Goal: Information Seeking & Learning: Learn about a topic

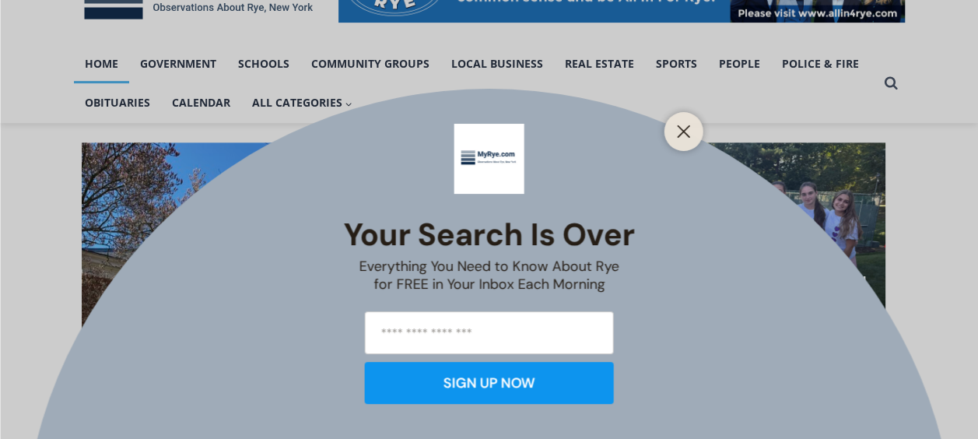
scroll to position [562, 0]
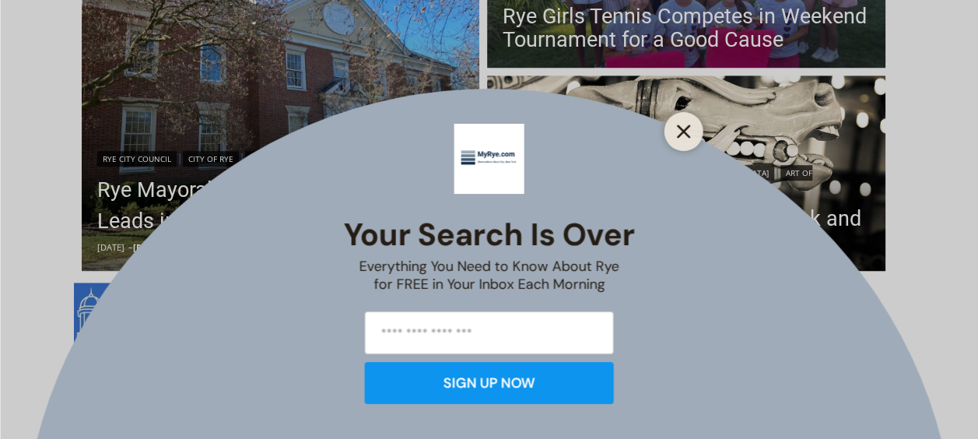
click at [682, 125] on icon "Close" at bounding box center [684, 132] width 14 height 14
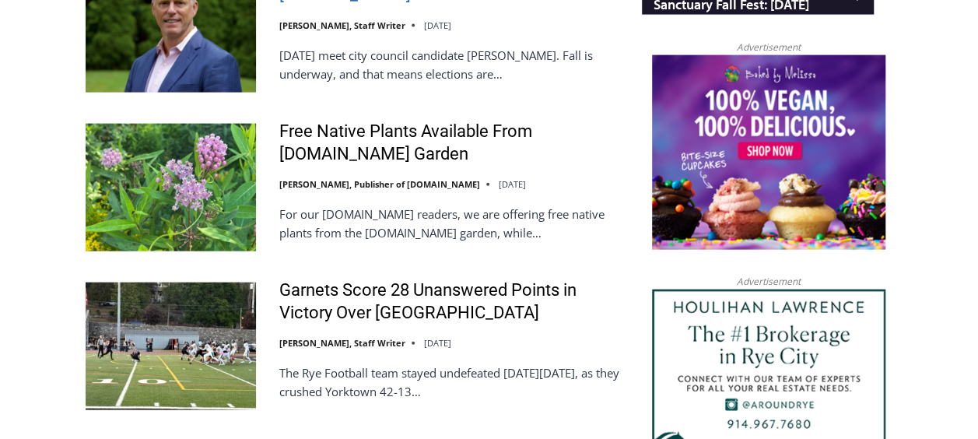
scroll to position [1706, 0]
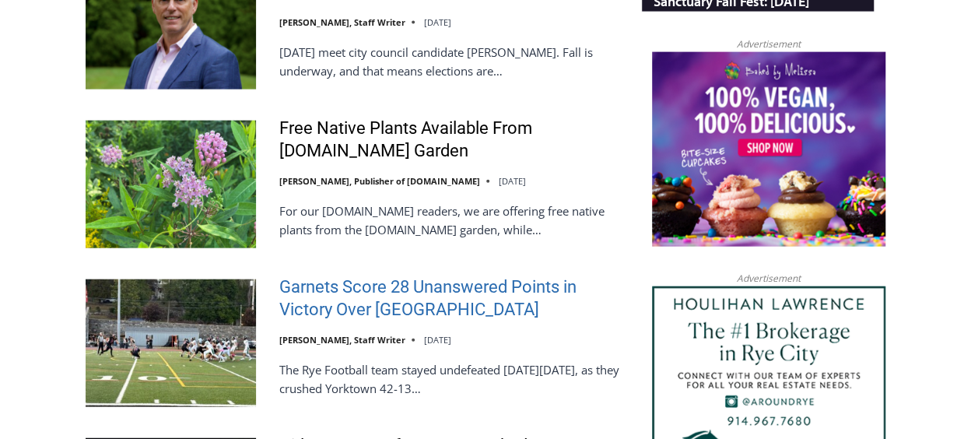
drag, startPoint x: 585, startPoint y: 232, endPoint x: 399, endPoint y: 283, distance: 193.0
click at [399, 283] on link "Garnets Score 28 Unanswered Points in Victory Over Yorktown" at bounding box center [450, 298] width 342 height 44
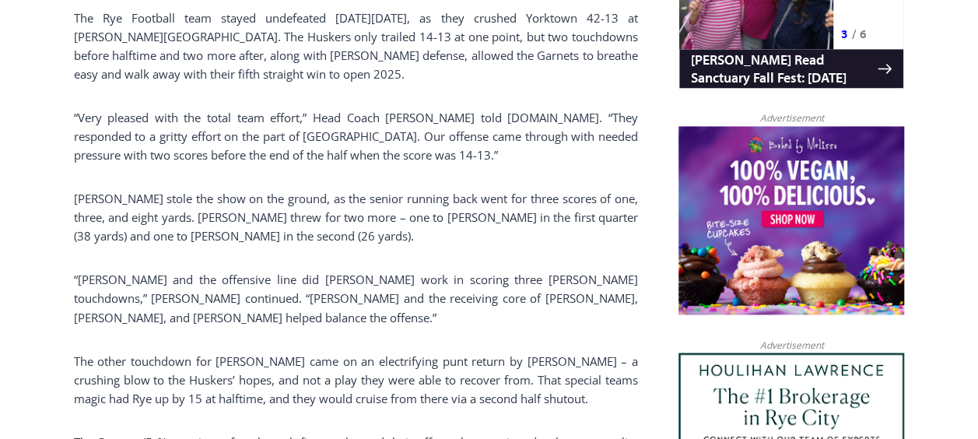
scroll to position [1153, 0]
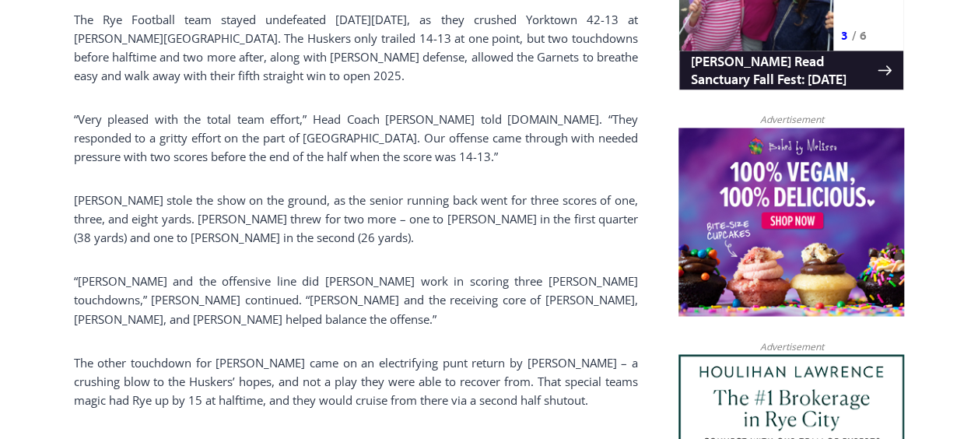
drag, startPoint x: 647, startPoint y: 325, endPoint x: 658, endPoint y: 230, distance: 96.3
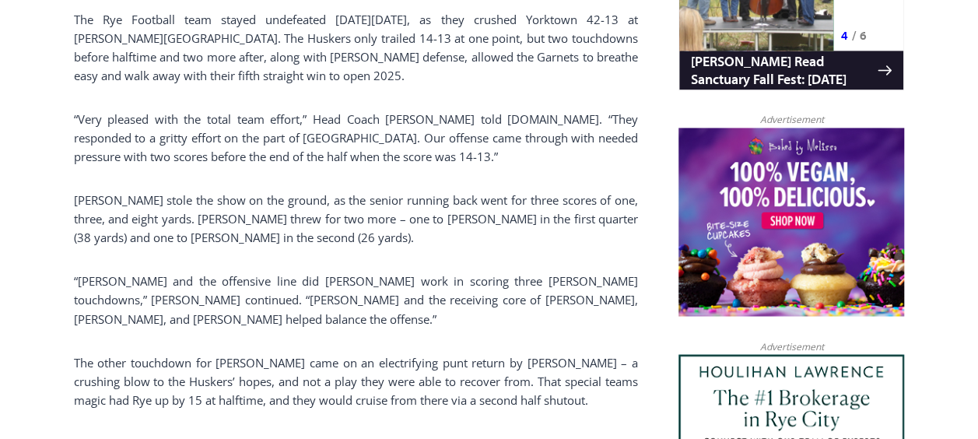
drag, startPoint x: 658, startPoint y: 230, endPoint x: 646, endPoint y: 242, distance: 17.1
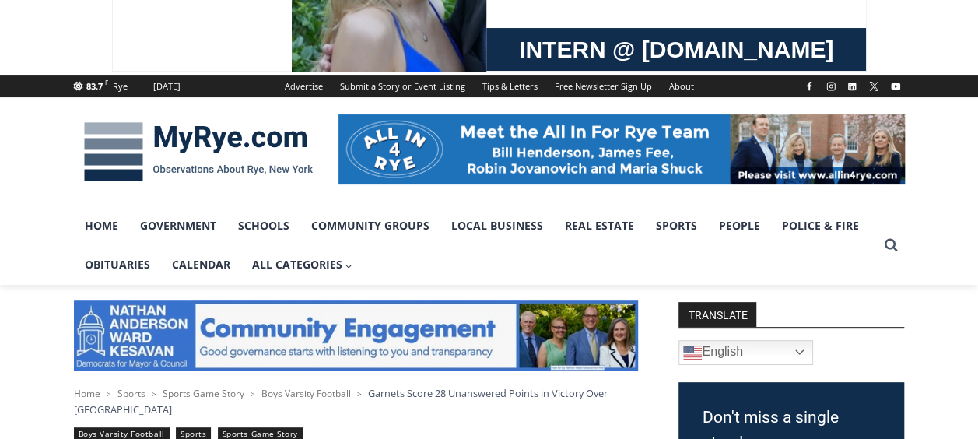
scroll to position [128, 0]
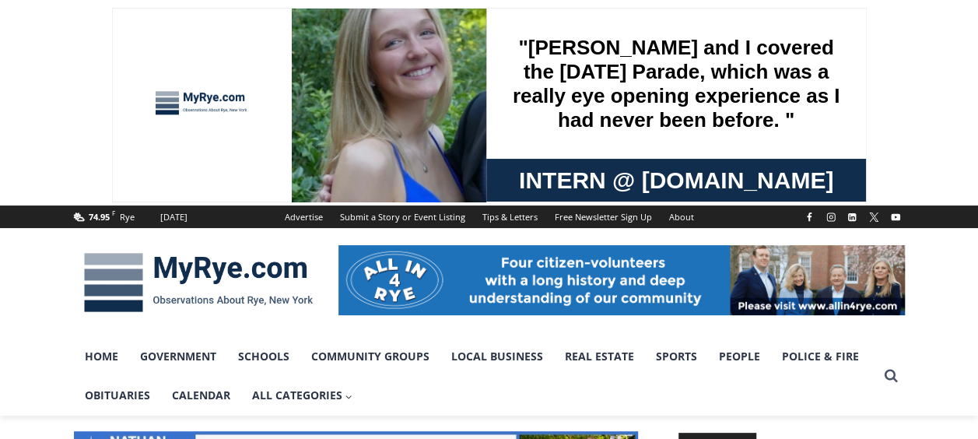
drag, startPoint x: 0, startPoint y: 0, endPoint x: 486, endPoint y: 308, distance: 575.2
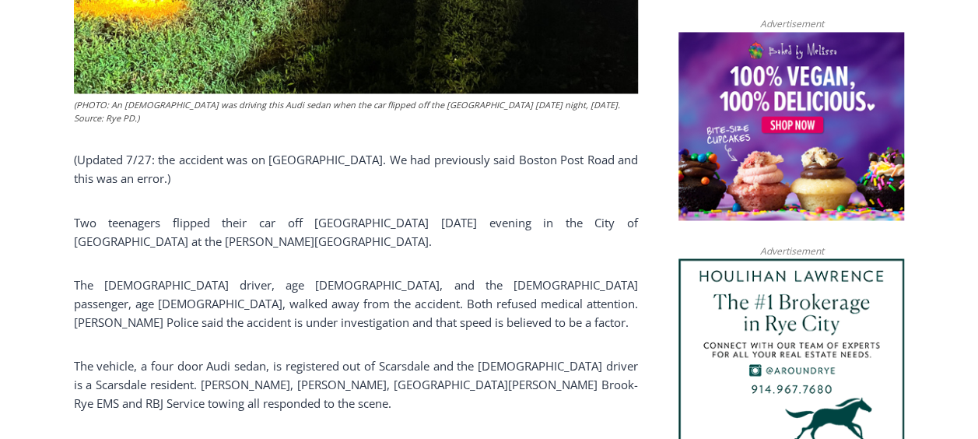
scroll to position [1249, 0]
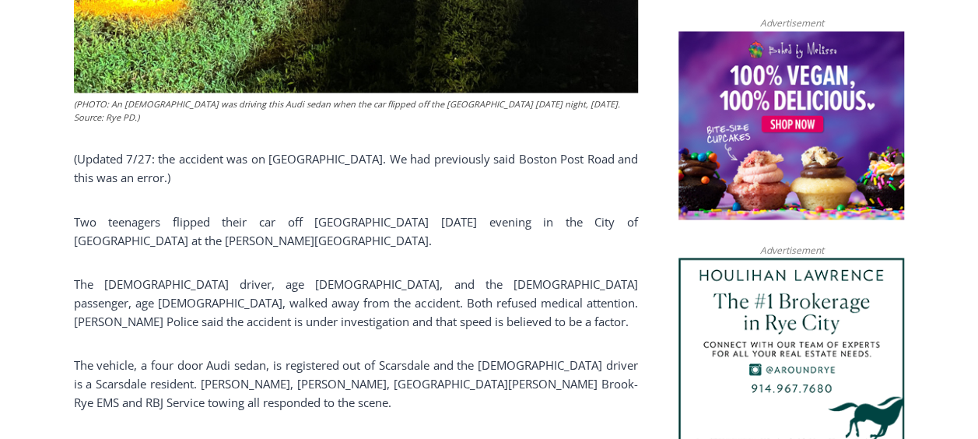
click at [616, 355] on p "The vehicle, a four door Audi sedan, is registered out of Scarsdale and the [DE…" at bounding box center [356, 383] width 564 height 56
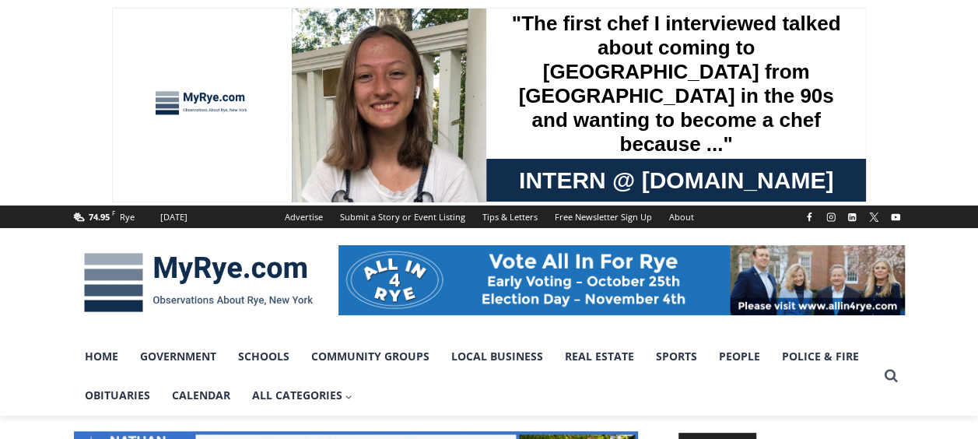
scroll to position [12, 0]
